Goal: Transaction & Acquisition: Purchase product/service

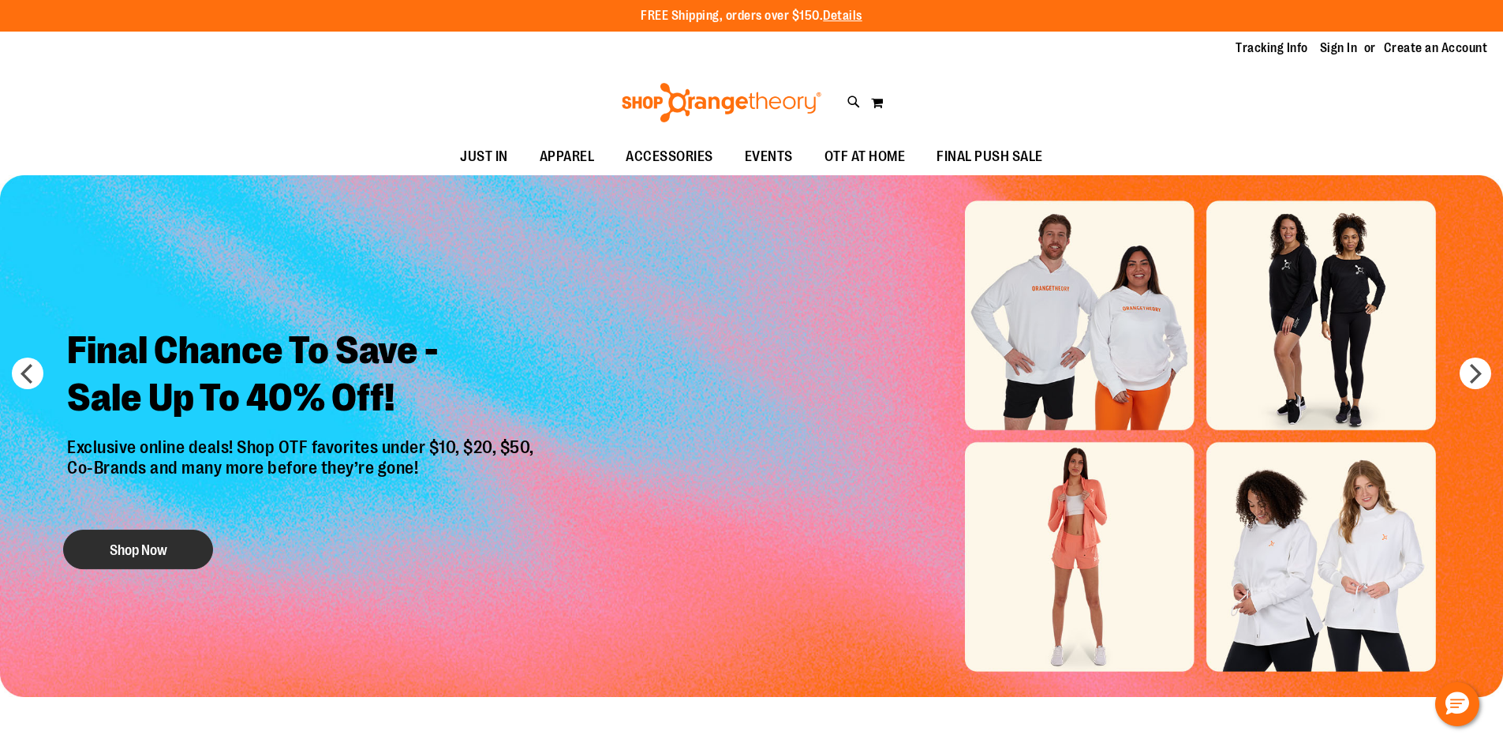
click at [163, 540] on button "Shop Now" at bounding box center [138, 548] width 150 height 39
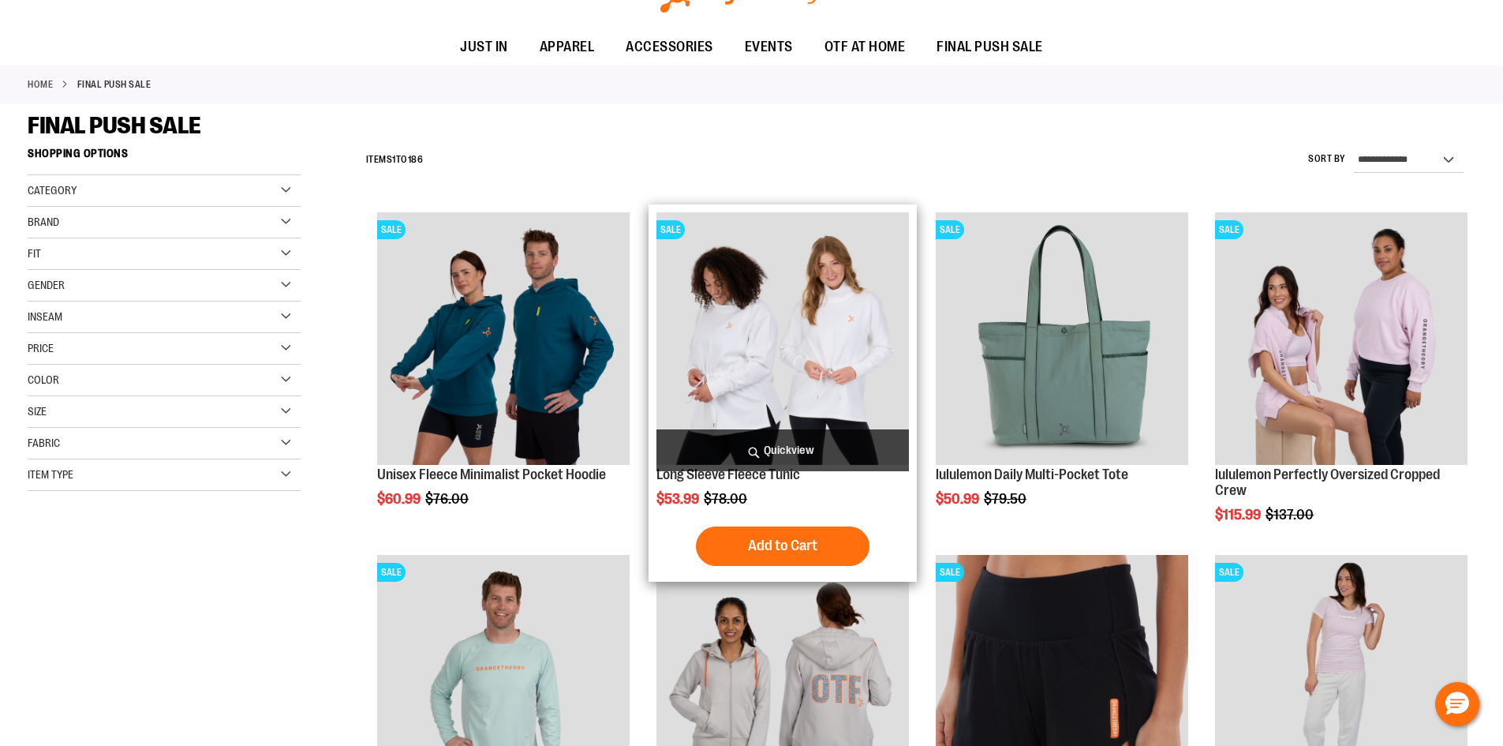
scroll to position [236, 0]
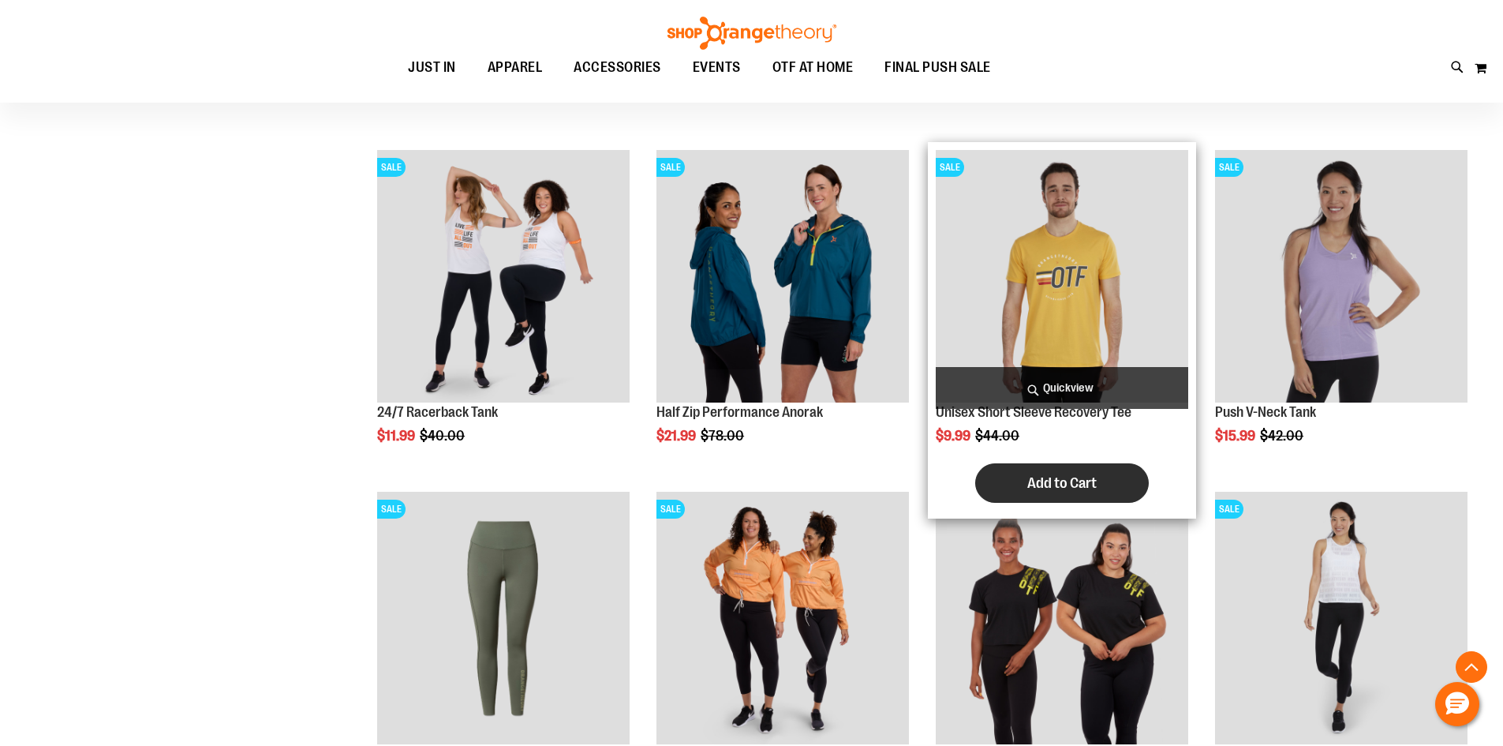
scroll to position [867, 0]
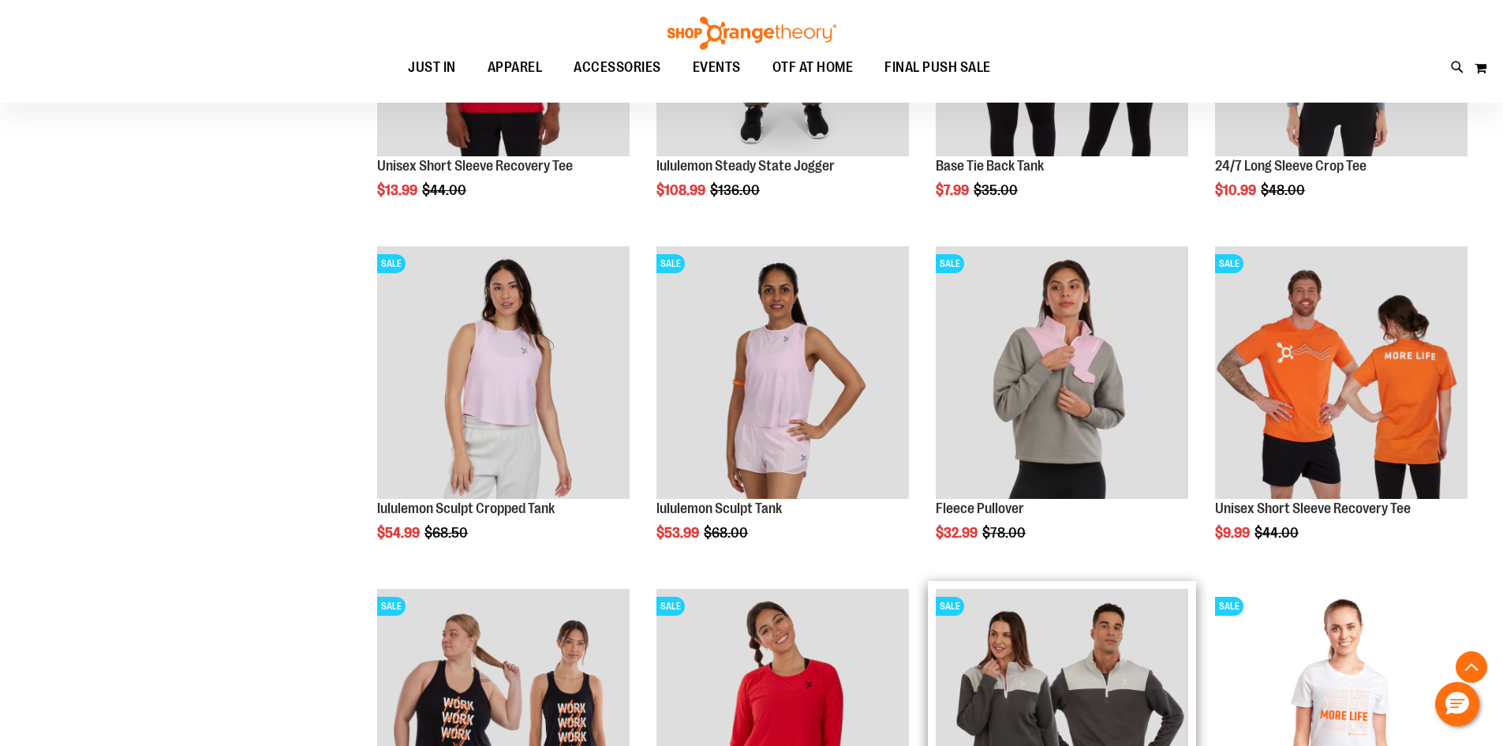
scroll to position [2366, 0]
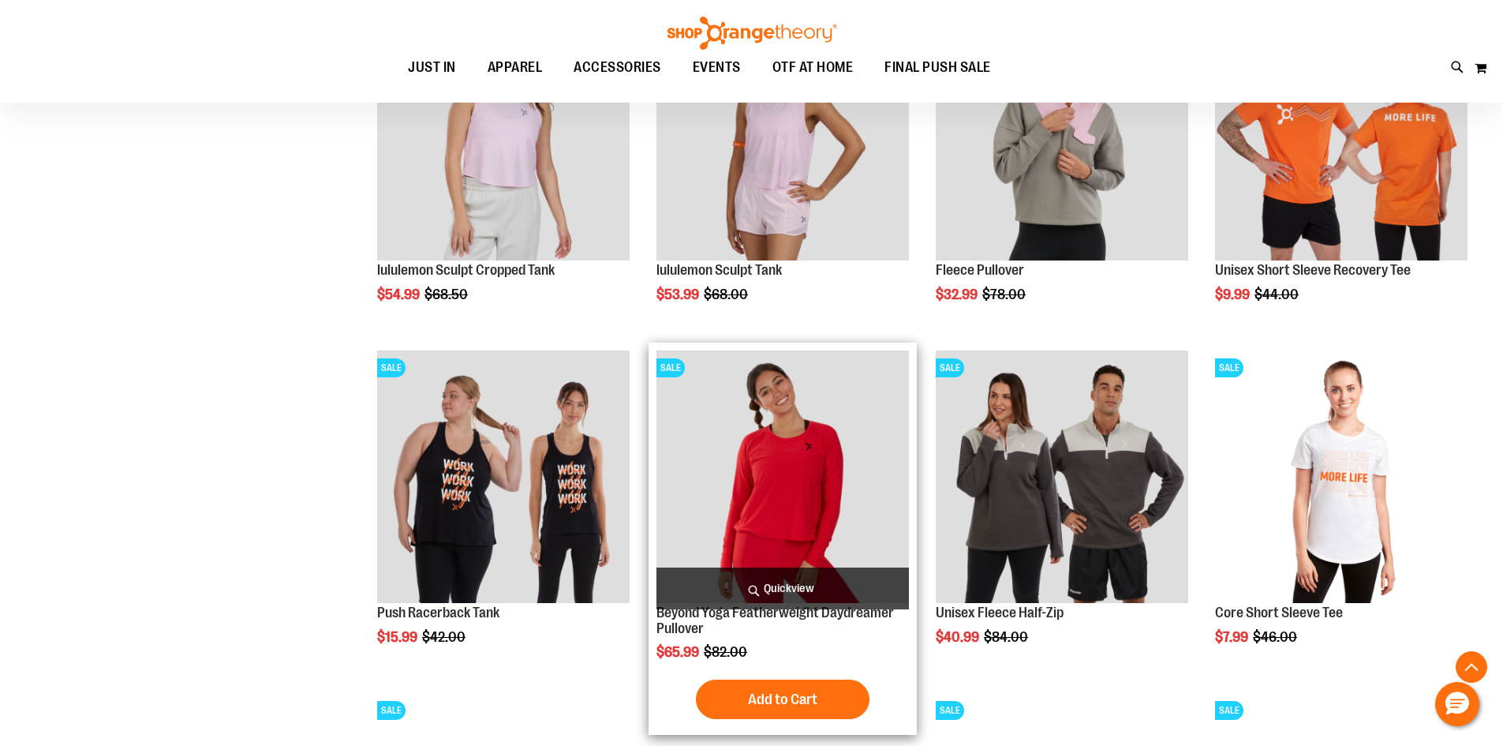
click at [727, 510] on img "product" at bounding box center [782, 476] width 252 height 252
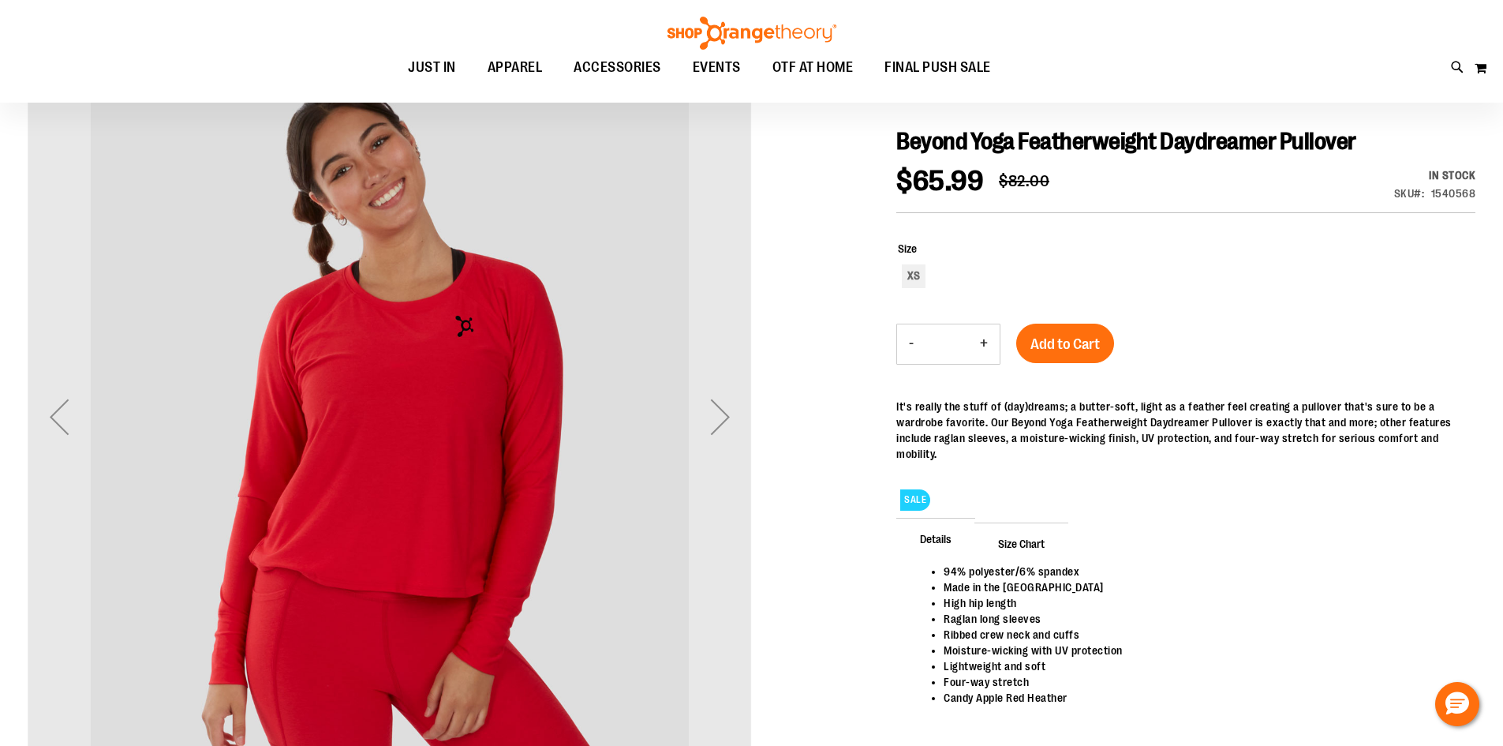
scroll to position [78, 0]
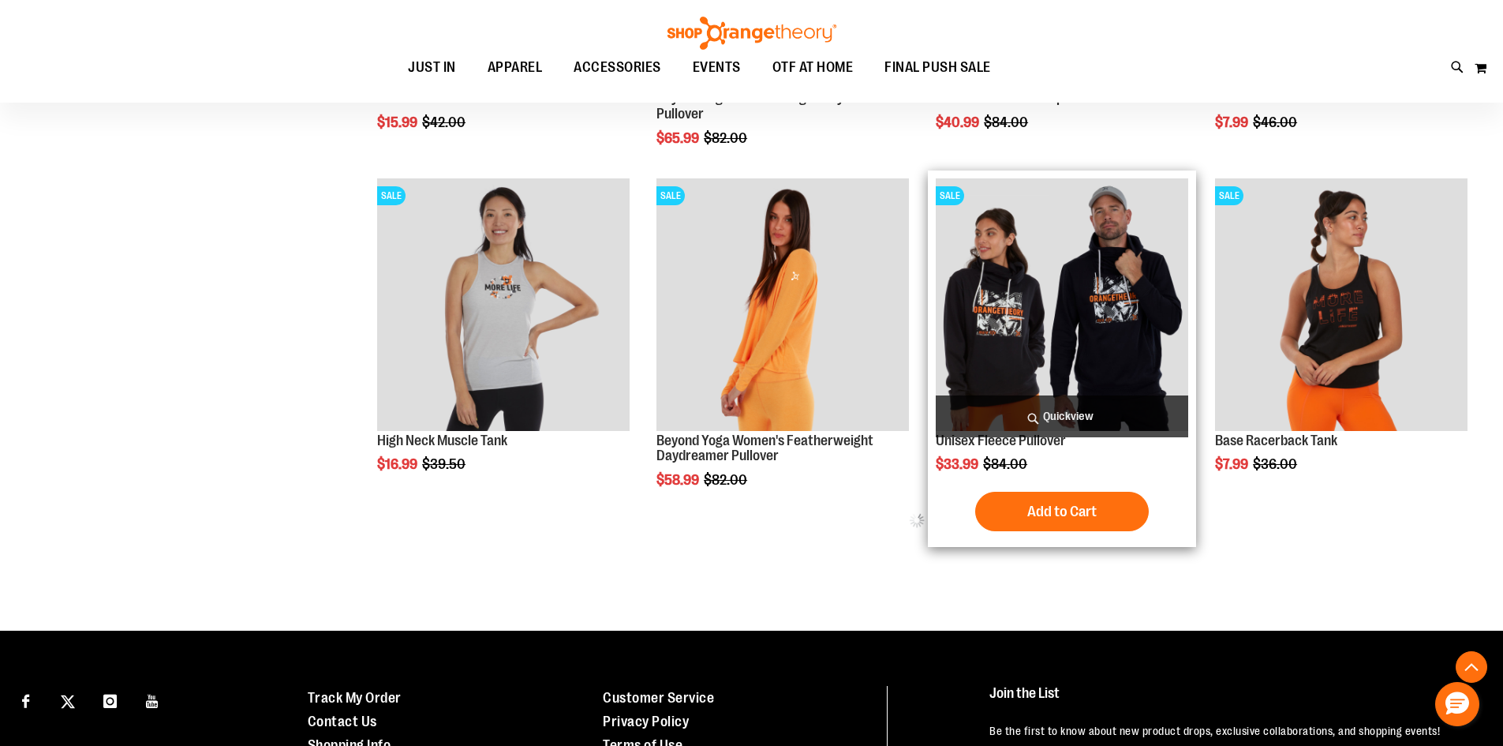
scroll to position [873, 0]
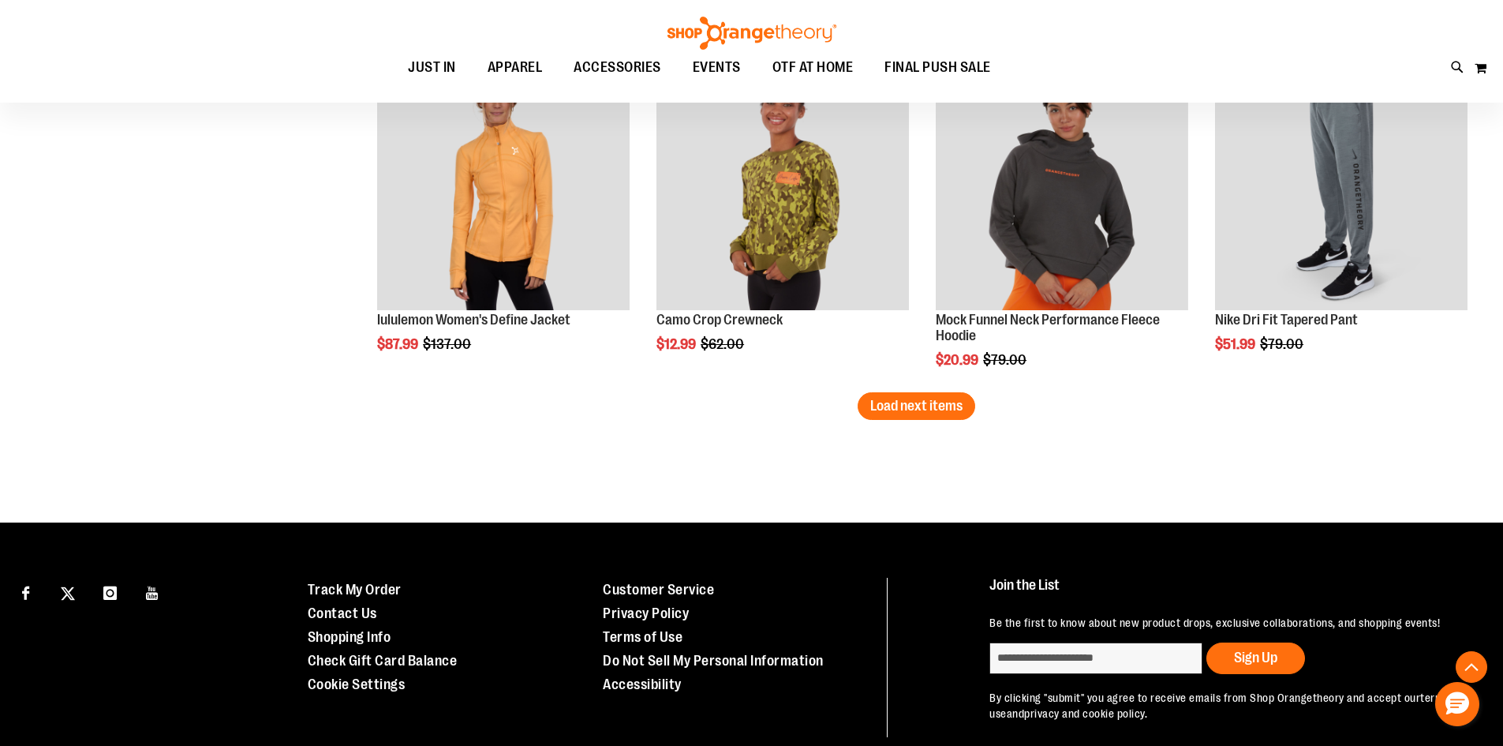
scroll to position [2701, 0]
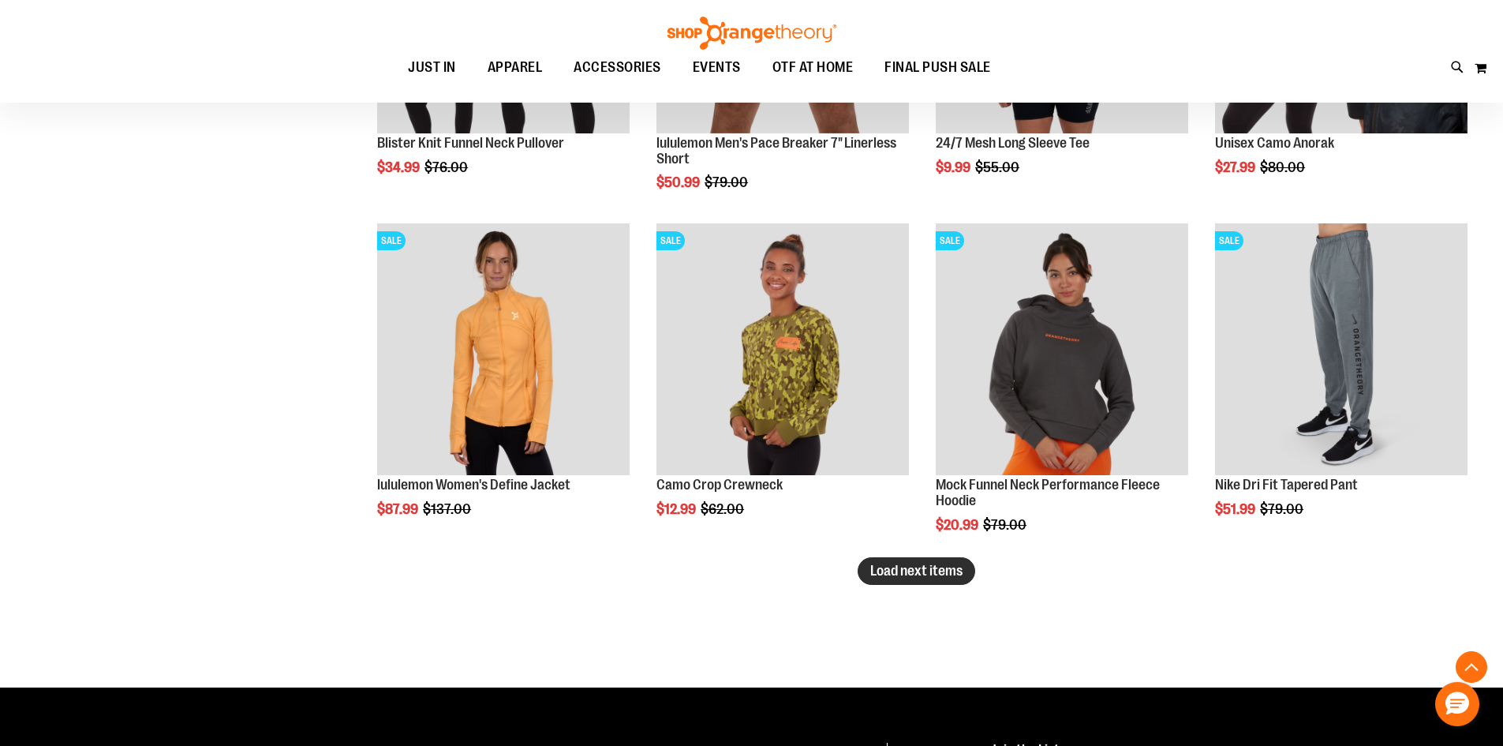
click at [950, 580] on button "Load next items" at bounding box center [917, 571] width 118 height 28
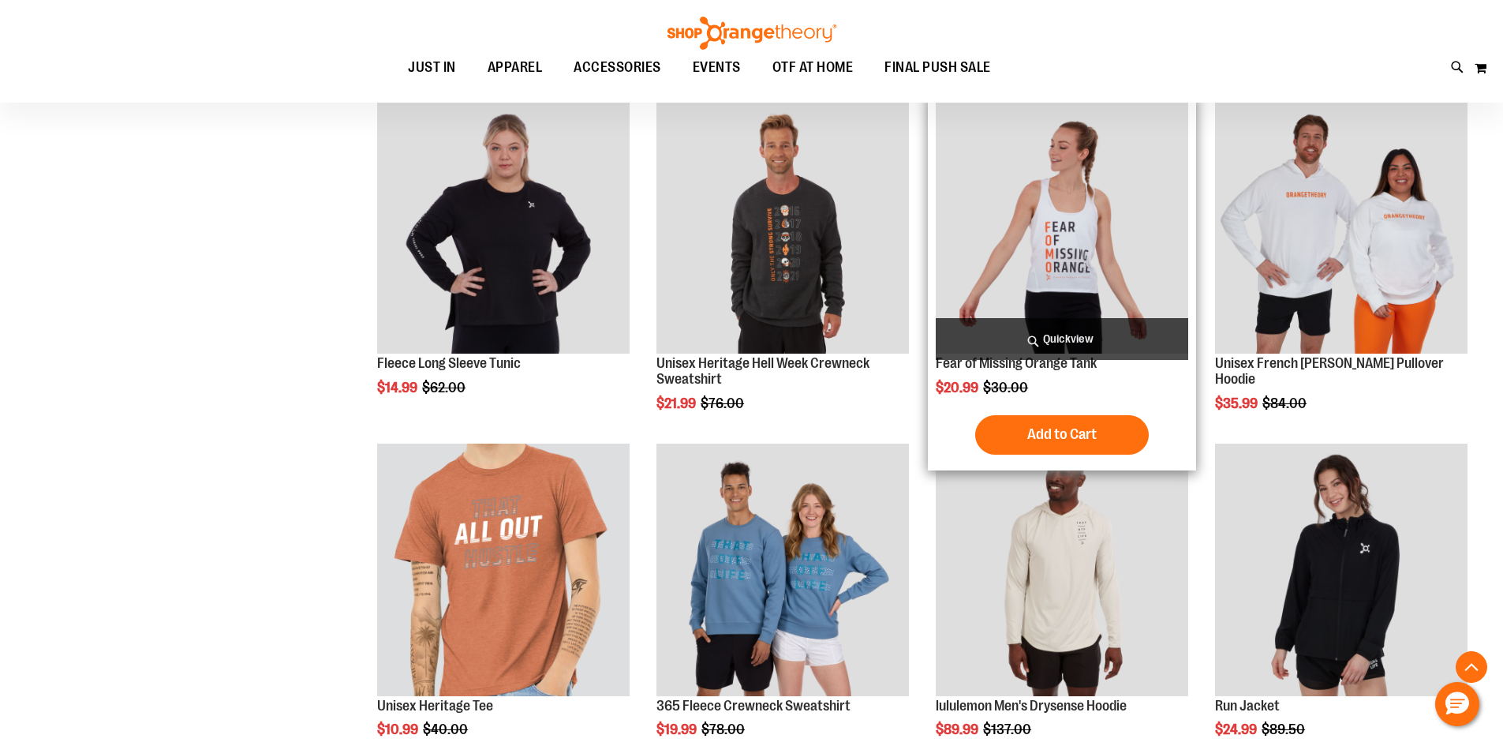
scroll to position [3174, 0]
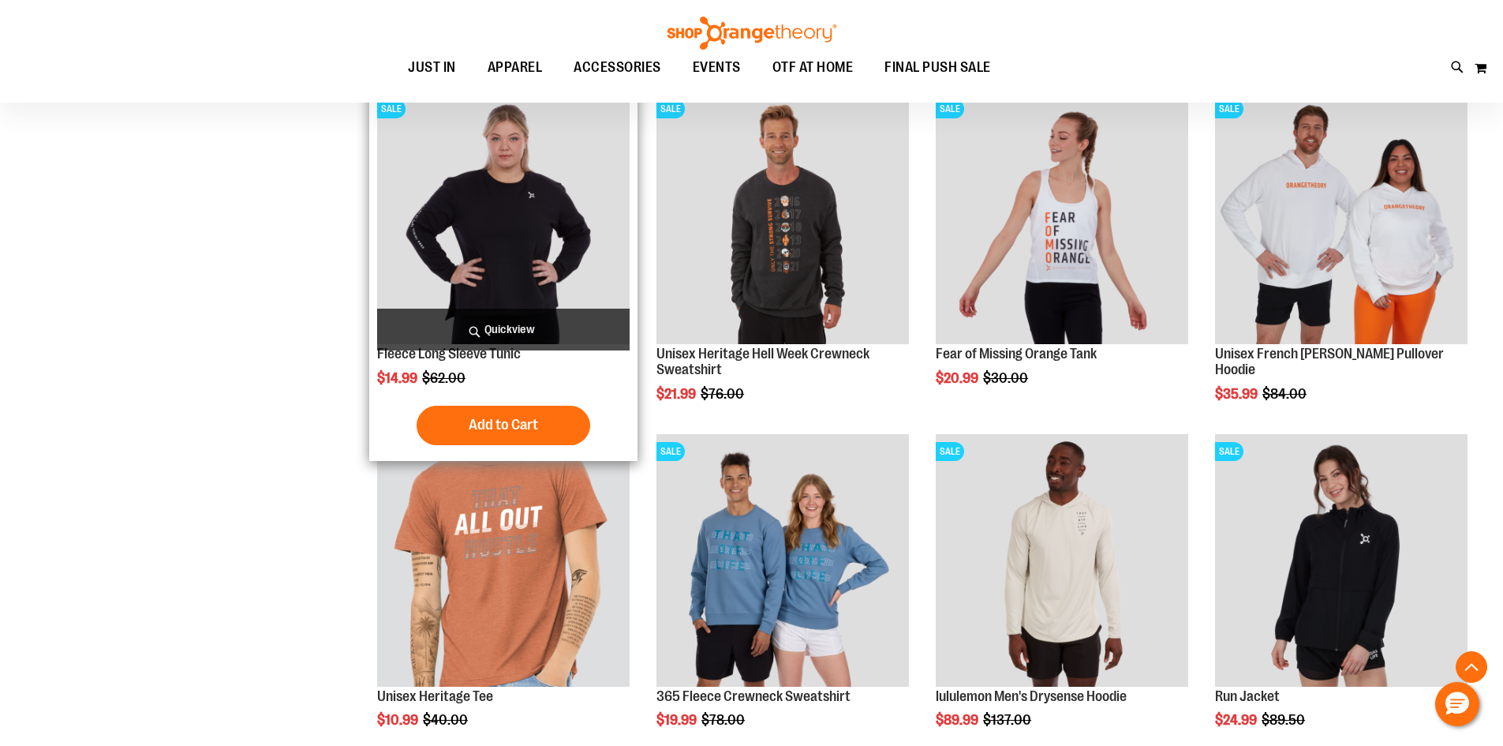
click at [460, 224] on img "product" at bounding box center [503, 218] width 252 height 252
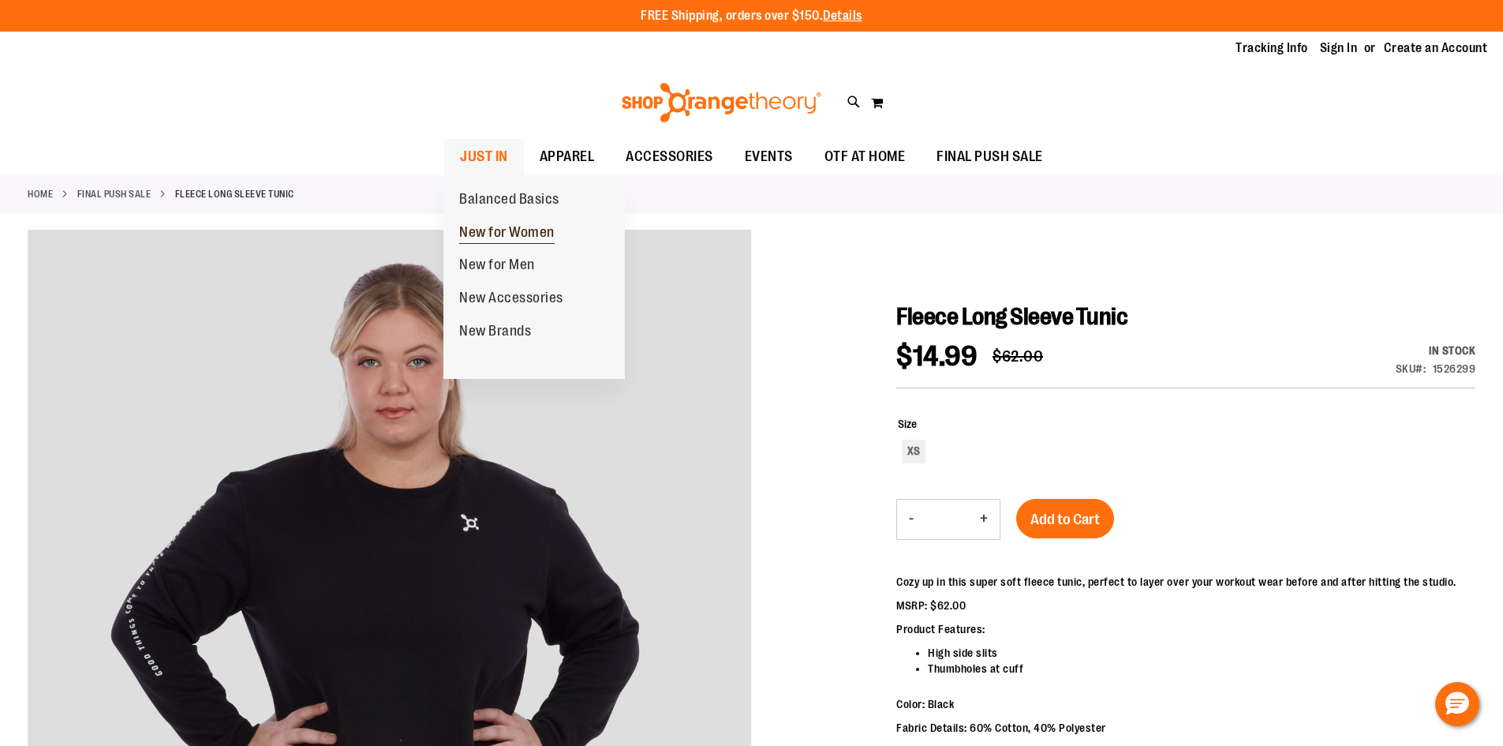
click at [493, 224] on span "New for Women" at bounding box center [506, 234] width 95 height 20
